Goal: Information Seeking & Learning: Learn about a topic

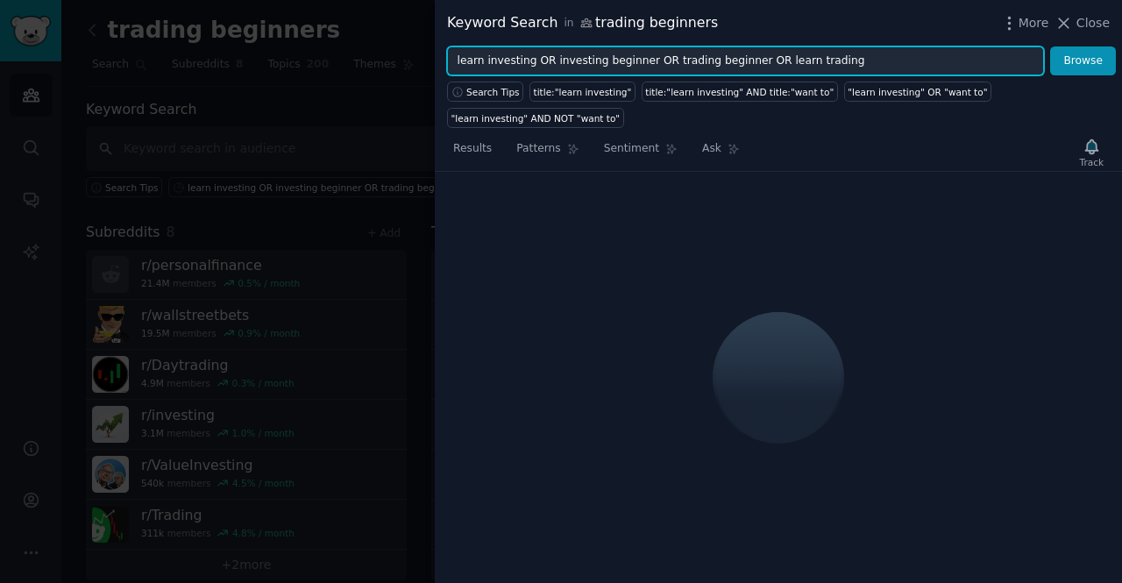
click at [865, 53] on input "learn investing OR investing beginner OR trading beginner OR learn trading" at bounding box center [745, 61] width 597 height 30
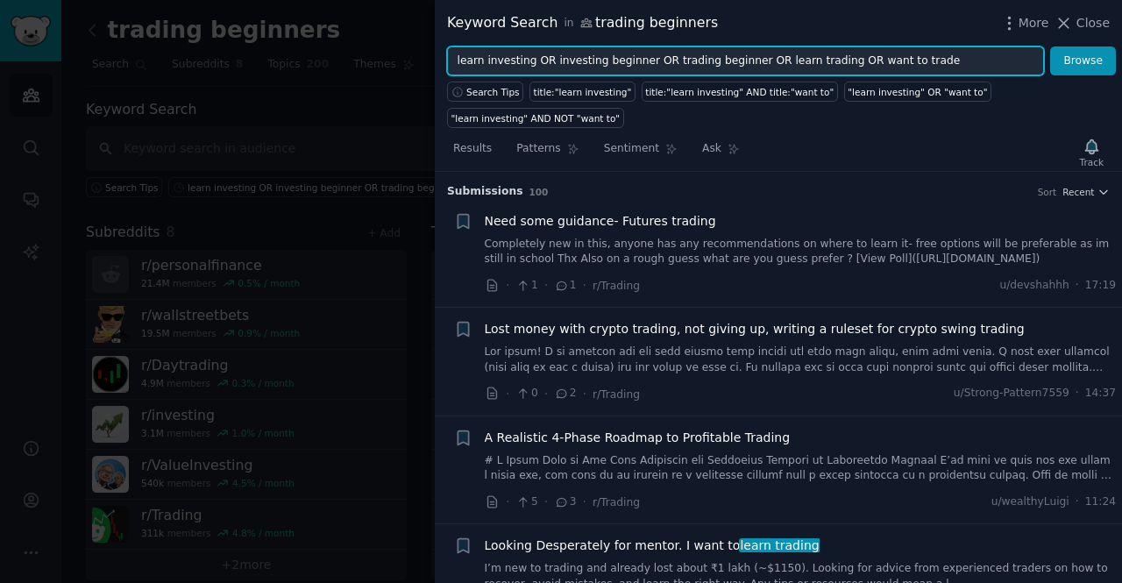
type input "learn investing OR investing beginner OR trading beginner OR learn trading OR w…"
click at [1050, 46] on button "Browse" at bounding box center [1083, 61] width 66 height 30
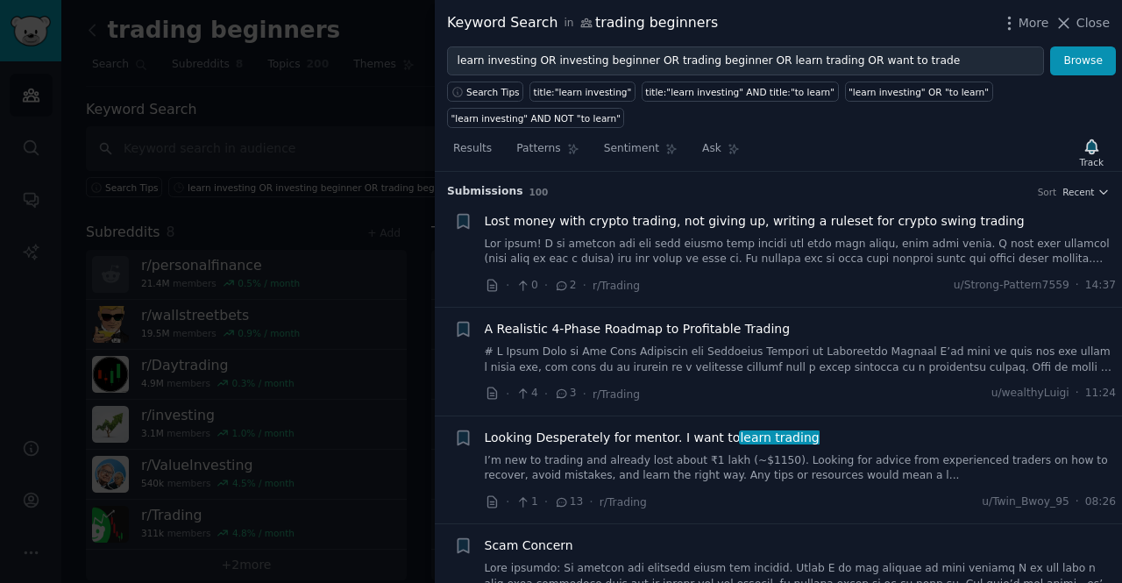
click at [822, 453] on link "I’m new to trading and already lost about ₹1 lakh (~$1150). Looking for advice …" at bounding box center [801, 468] width 632 height 31
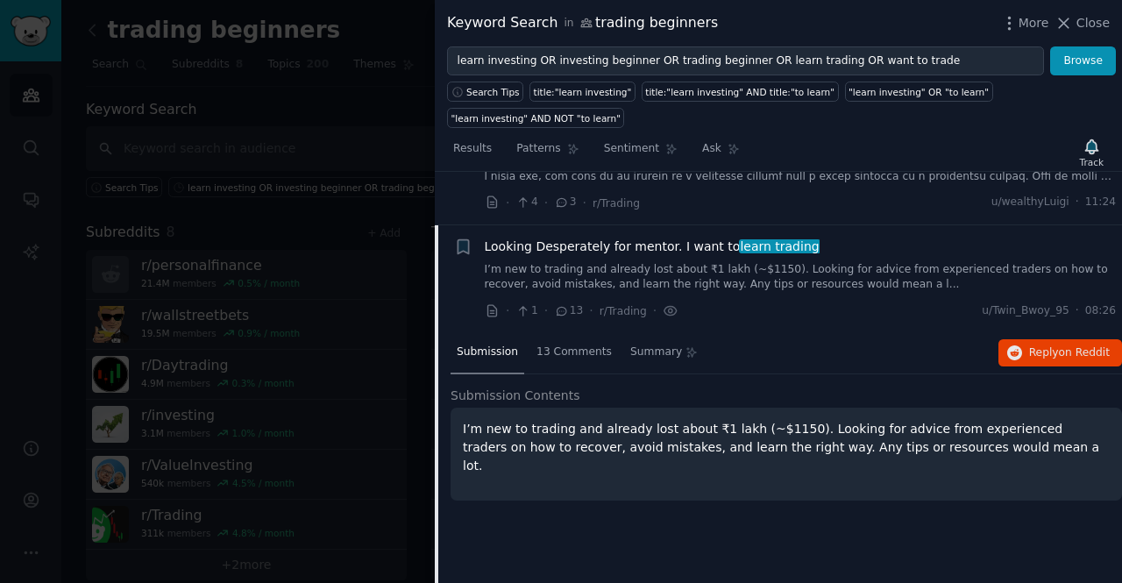
scroll to position [244, 0]
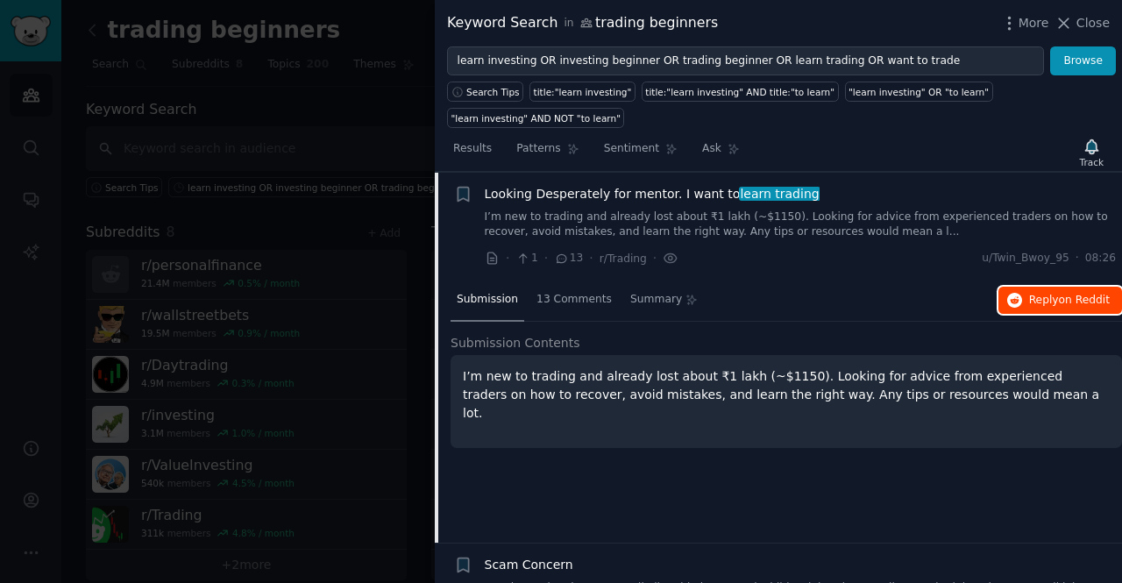
click at [1076, 294] on span "on Reddit" at bounding box center [1084, 300] width 51 height 12
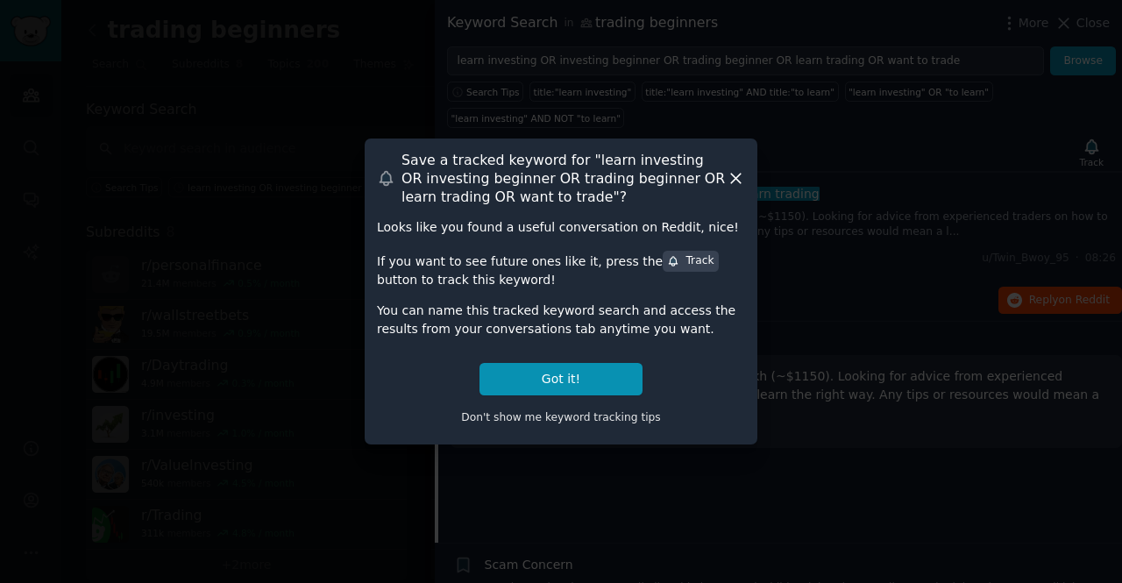
click at [737, 182] on icon at bounding box center [736, 178] width 18 height 18
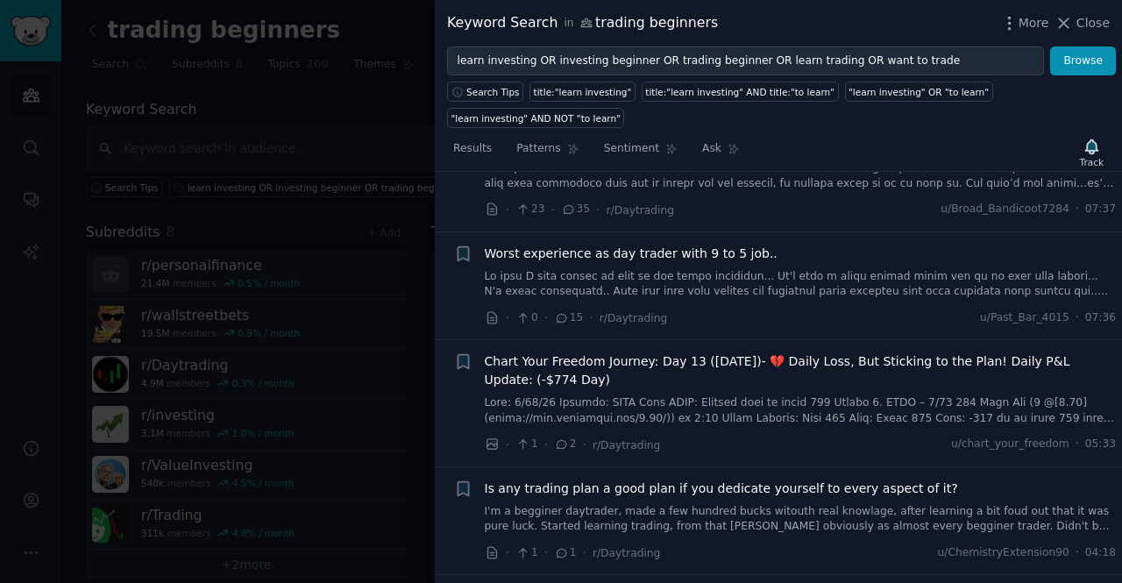
scroll to position [607, 0]
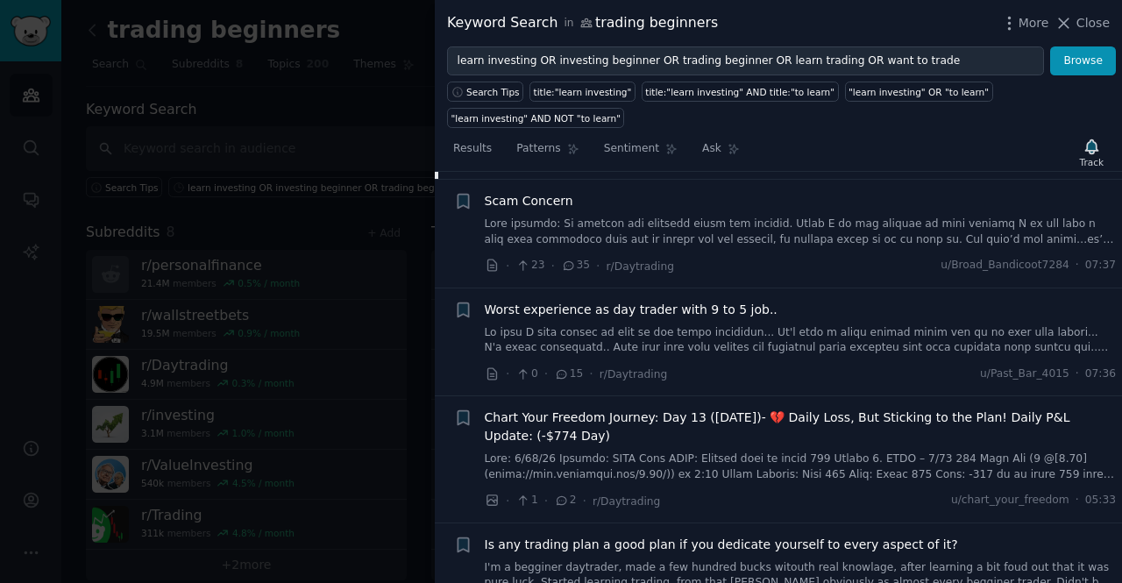
click at [758, 216] on link at bounding box center [801, 231] width 632 height 31
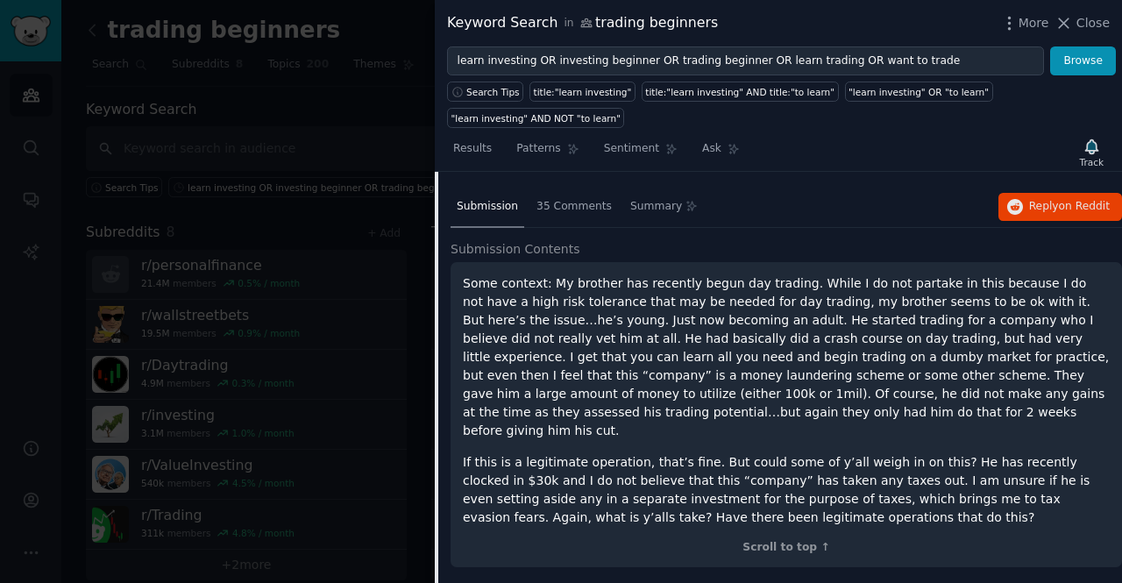
scroll to position [448, 0]
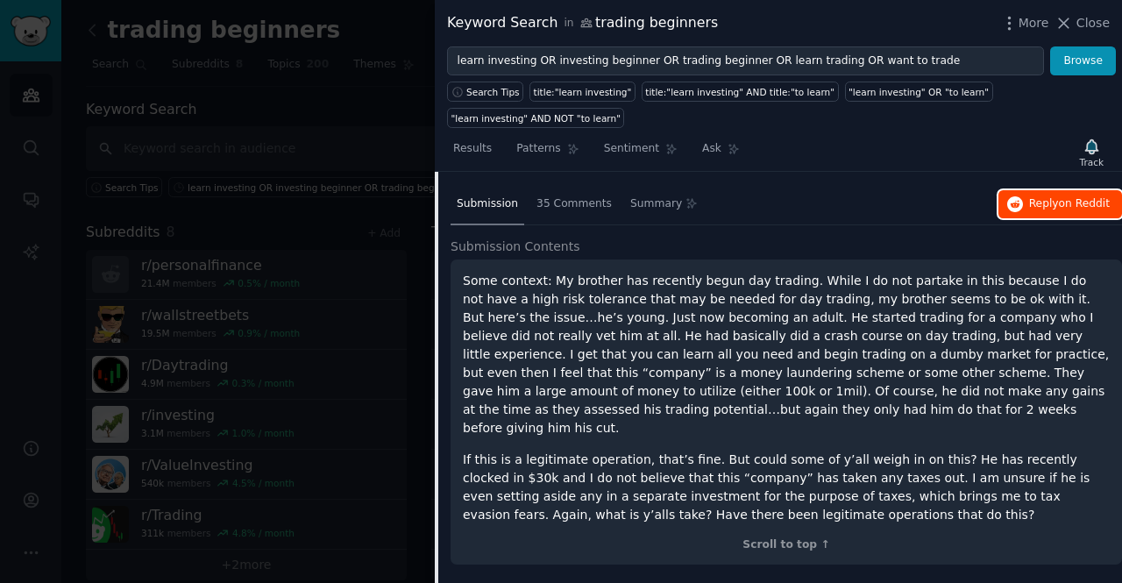
click at [1025, 190] on button "Reply on Reddit" at bounding box center [1060, 204] width 124 height 28
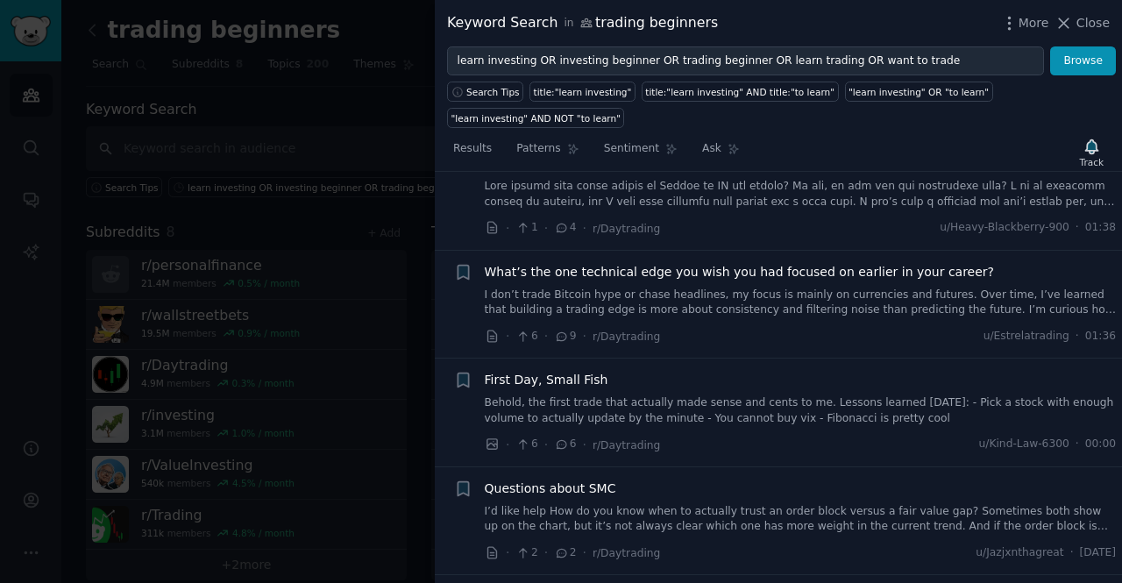
scroll to position [1577, 0]
click at [745, 394] on link "Behold, the first trade that actually made sense and cents to me. Lessons learn…" at bounding box center [801, 409] width 632 height 31
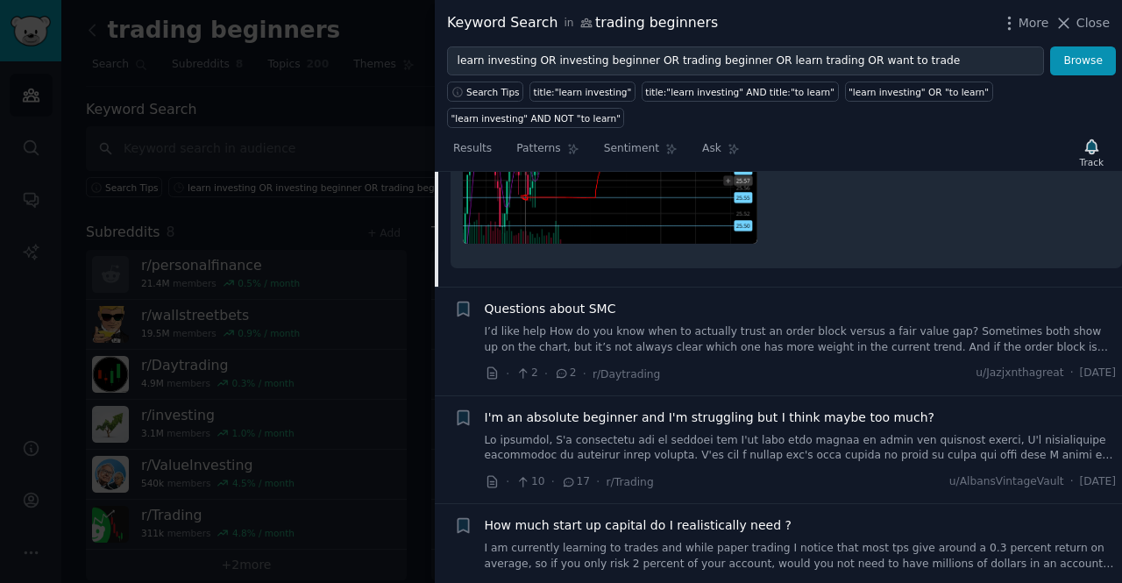
scroll to position [1812, 0]
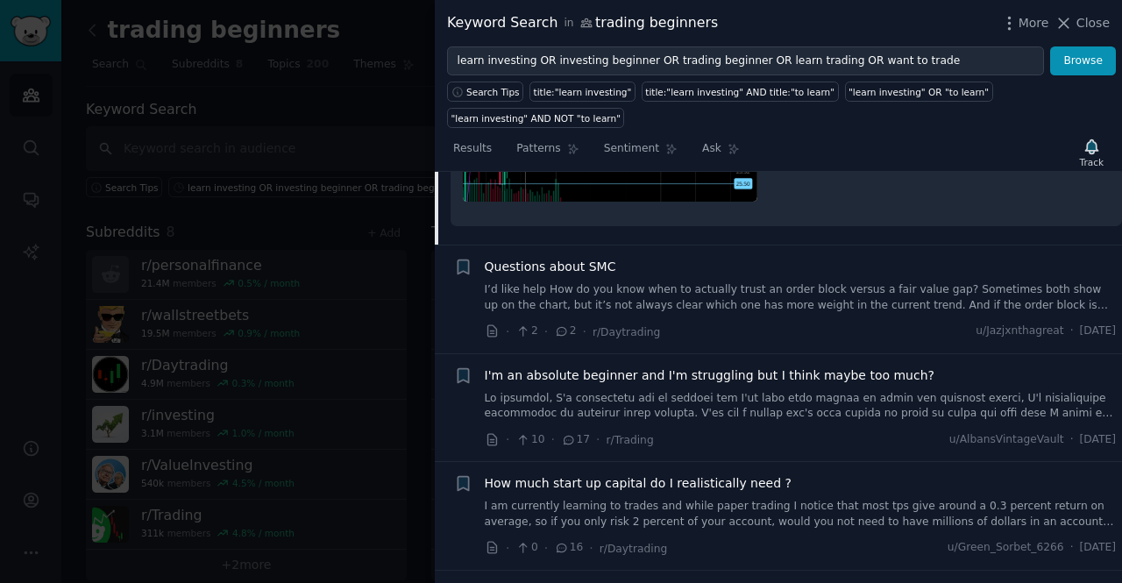
click at [668, 391] on link at bounding box center [801, 406] width 632 height 31
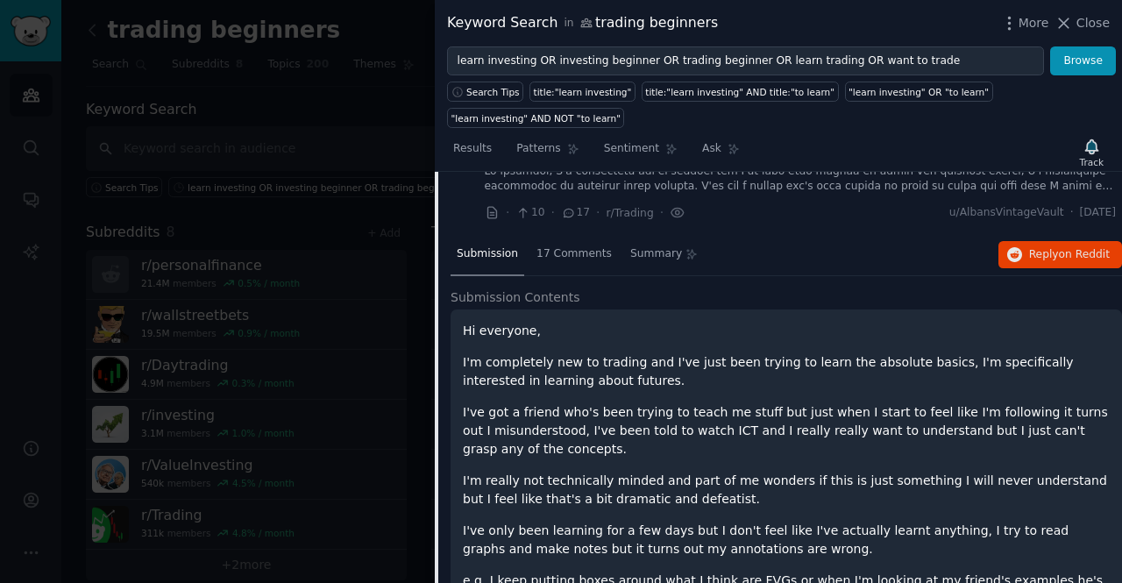
scroll to position [1579, 0]
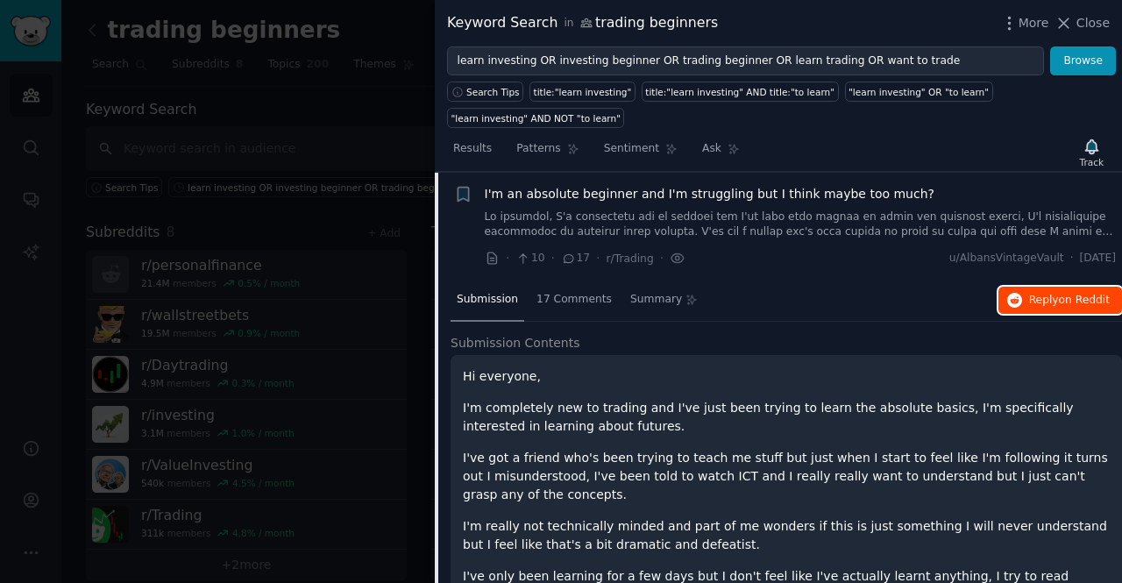
click at [1034, 287] on button "Reply on Reddit" at bounding box center [1060, 301] width 124 height 28
